Goal: Navigation & Orientation: Find specific page/section

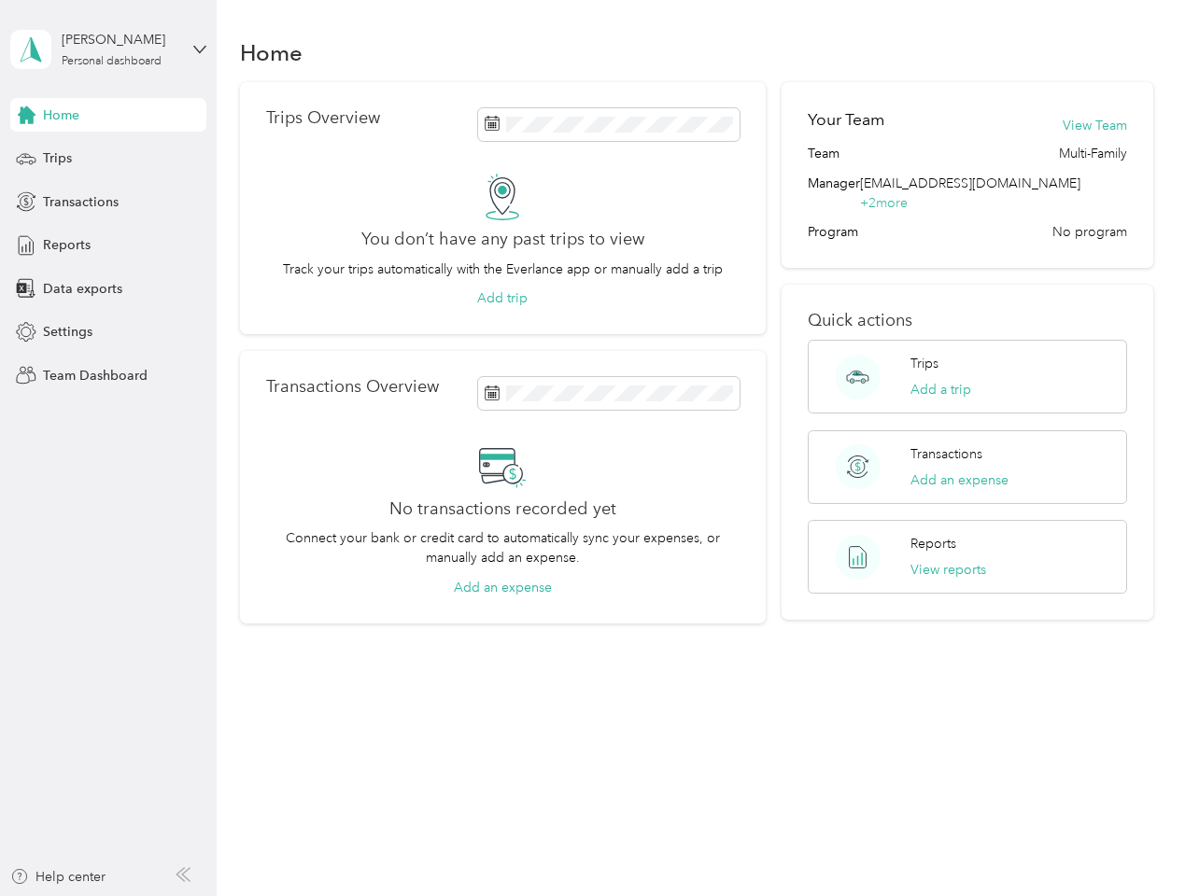
click at [592, 448] on div "No transactions recorded yet Connect your bank or credit card to automatically …" at bounding box center [502, 520] width 473 height 155
click at [108, 49] on div "[PERSON_NAME]" at bounding box center [120, 40] width 117 height 20
click at [108, 115] on div "You’re signed in as [EMAIL_ADDRESS][DOMAIN_NAME] Team dashboard Personal dashbo…" at bounding box center [206, 163] width 393 height 190
click at [26, 115] on div "You’re signed in as [EMAIL_ADDRESS][DOMAIN_NAME] Team dashboard Personal dashbo…" at bounding box center [206, 163] width 393 height 190
click at [108, 159] on div "Trips" at bounding box center [108, 159] width 196 height 34
